Goal: Information Seeking & Learning: Learn about a topic

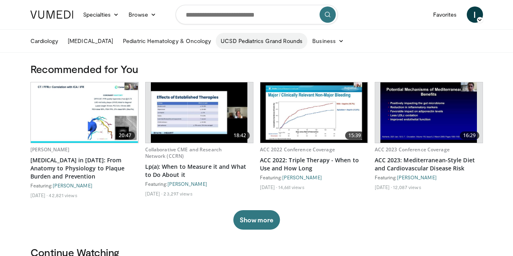
click at [230, 42] on link "UCSD Pediatrics Grand Rounds" at bounding box center [262, 41] width 92 height 16
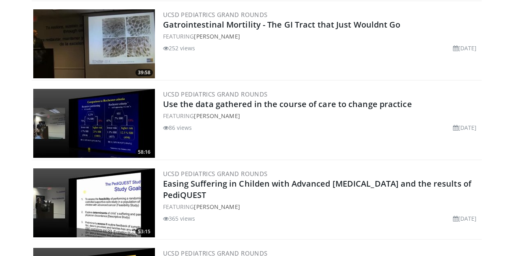
scroll to position [509, 0]
